Goal: Find specific page/section: Find specific page/section

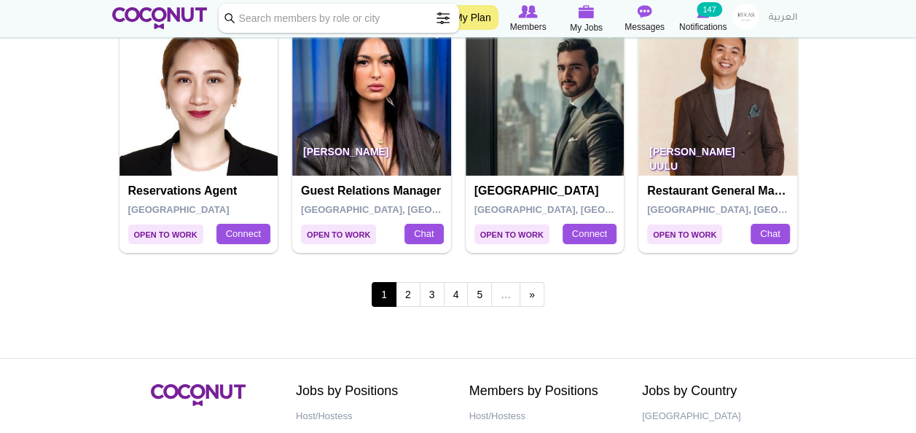
scroll to position [2612, 0]
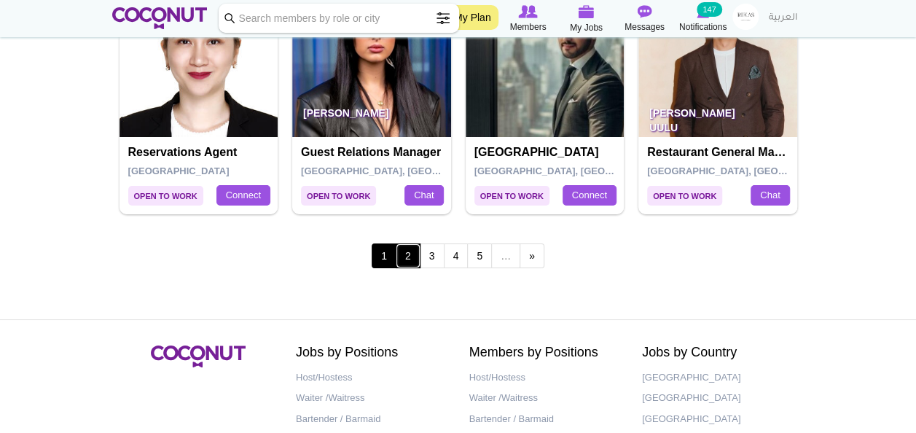
click at [417, 258] on link "2" at bounding box center [408, 256] width 25 height 25
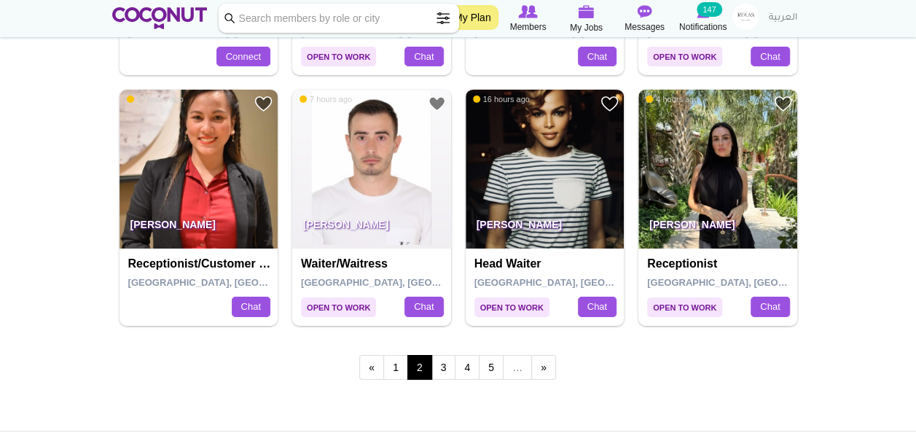
scroll to position [2508, 0]
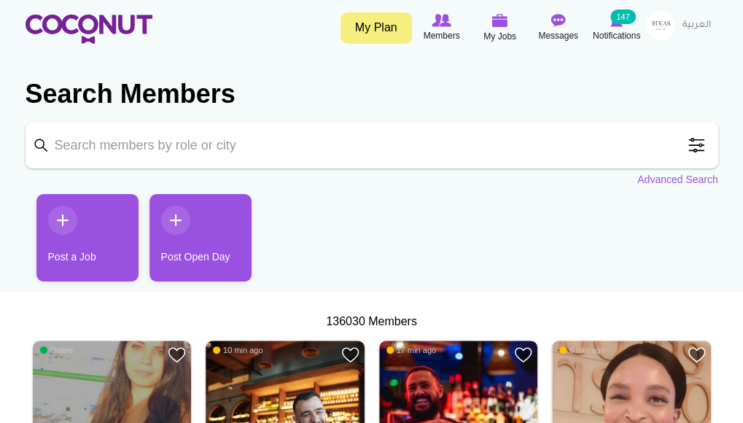
click at [651, 26] on img at bounding box center [660, 25] width 29 height 29
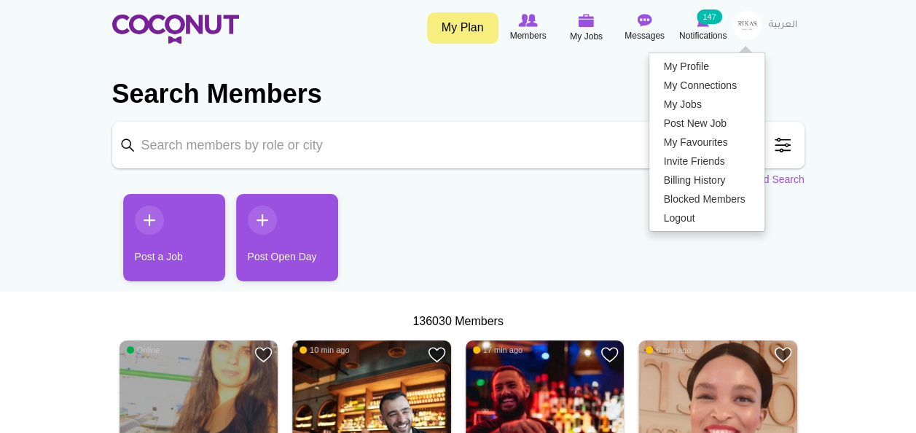
click at [513, 184] on section "Search Members Keyword Search Position Waiter/Waitress (36273) Host/Hostess (22…" at bounding box center [458, 124] width 693 height 125
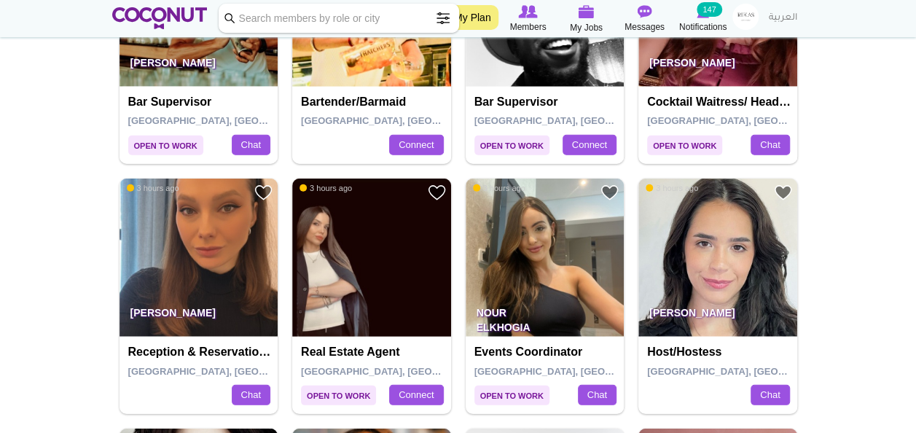
scroll to position [1904, 0]
